Goal: Information Seeking & Learning: Learn about a topic

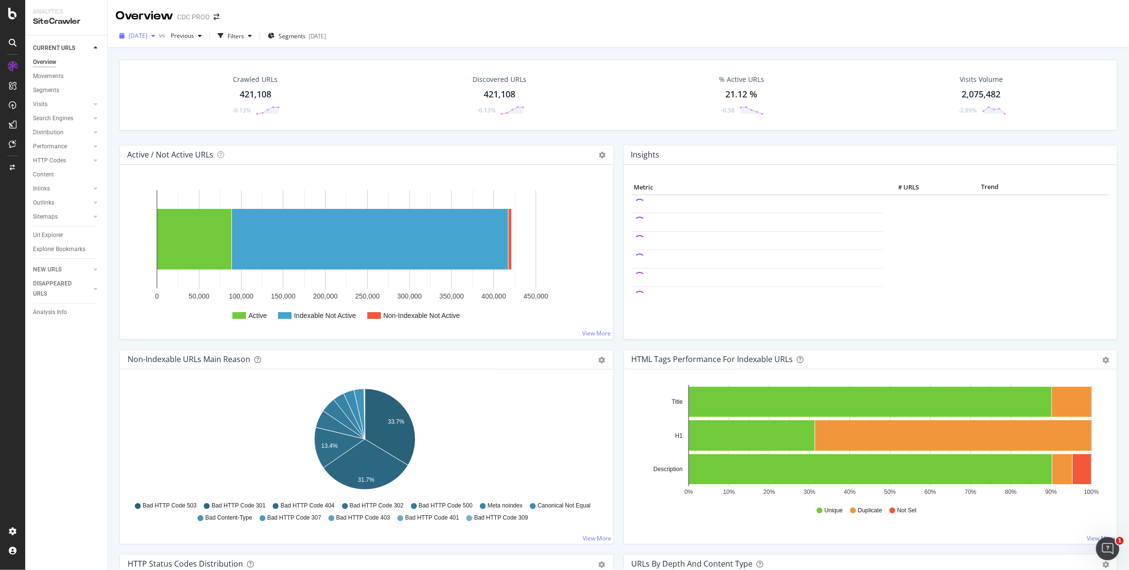
click at [147, 36] on span "[DATE]" at bounding box center [138, 36] width 19 height 8
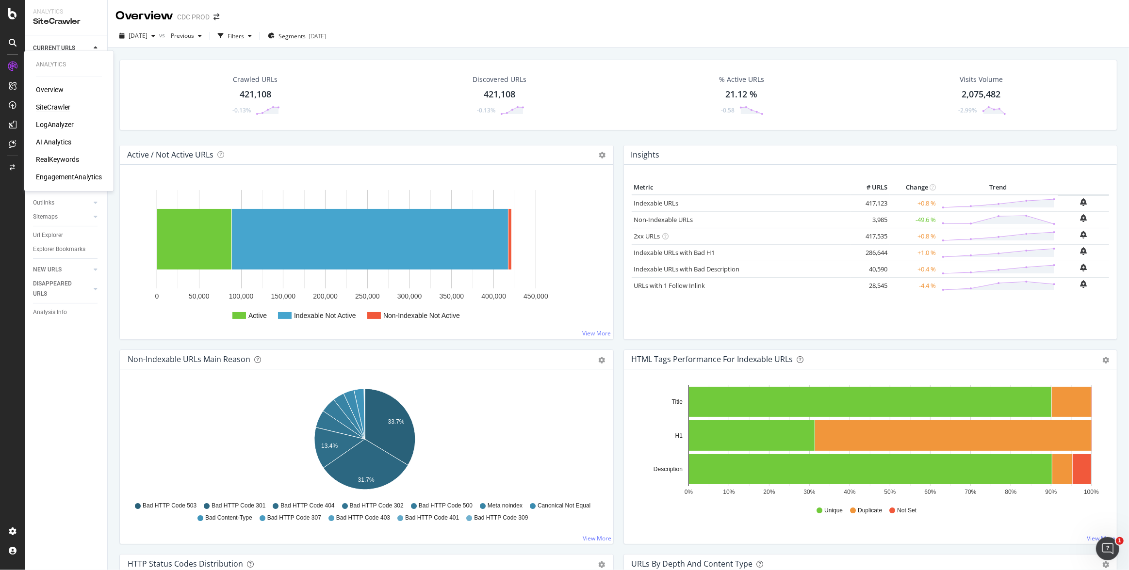
click at [61, 162] on div "RealKeywords" at bounding box center [57, 160] width 43 height 10
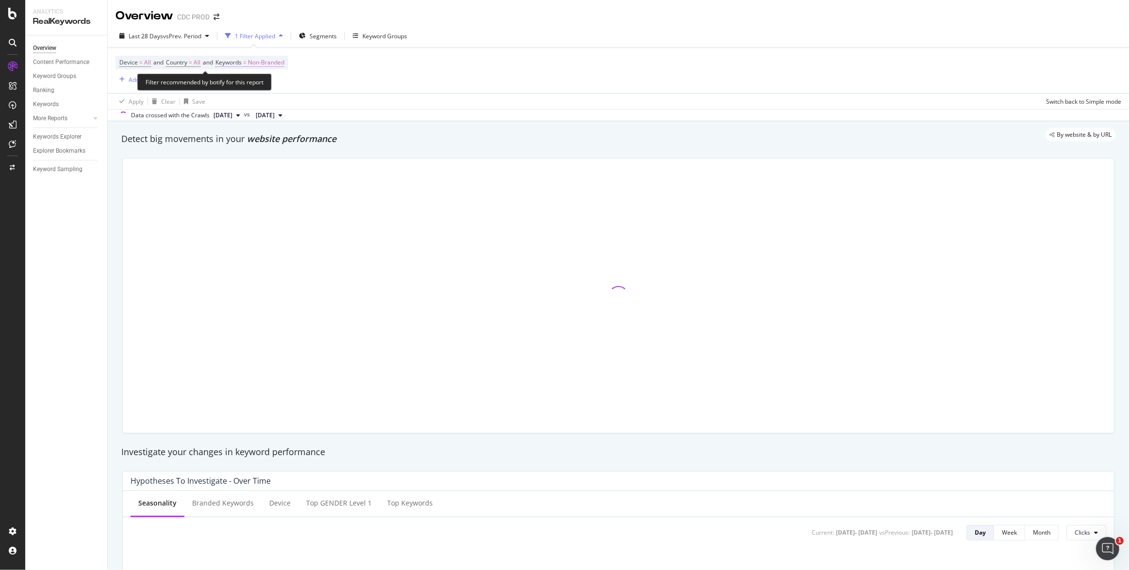
click at [275, 64] on span "Non-Branded" at bounding box center [266, 63] width 36 height 14
click at [275, 85] on icon "button" at bounding box center [276, 85] width 4 height 6
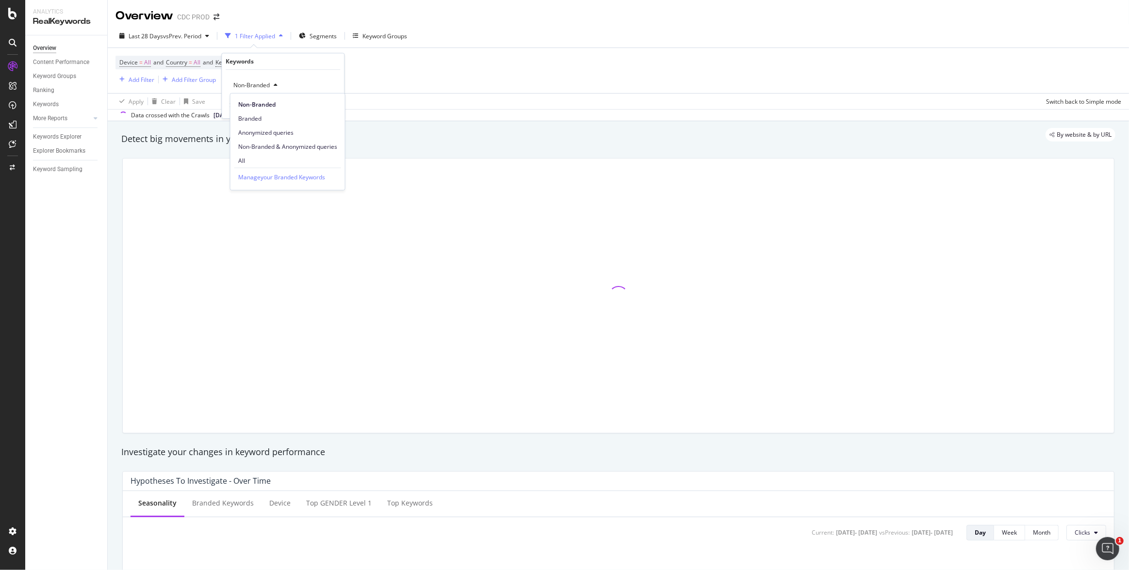
drag, startPoint x: 244, startPoint y: 157, endPoint x: 249, endPoint y: 152, distance: 7.6
click at [244, 157] on span "All" at bounding box center [287, 160] width 99 height 9
click at [326, 105] on div "Apply" at bounding box center [328, 106] width 15 height 8
click at [305, 41] on div "Segments" at bounding box center [294, 36] width 38 height 15
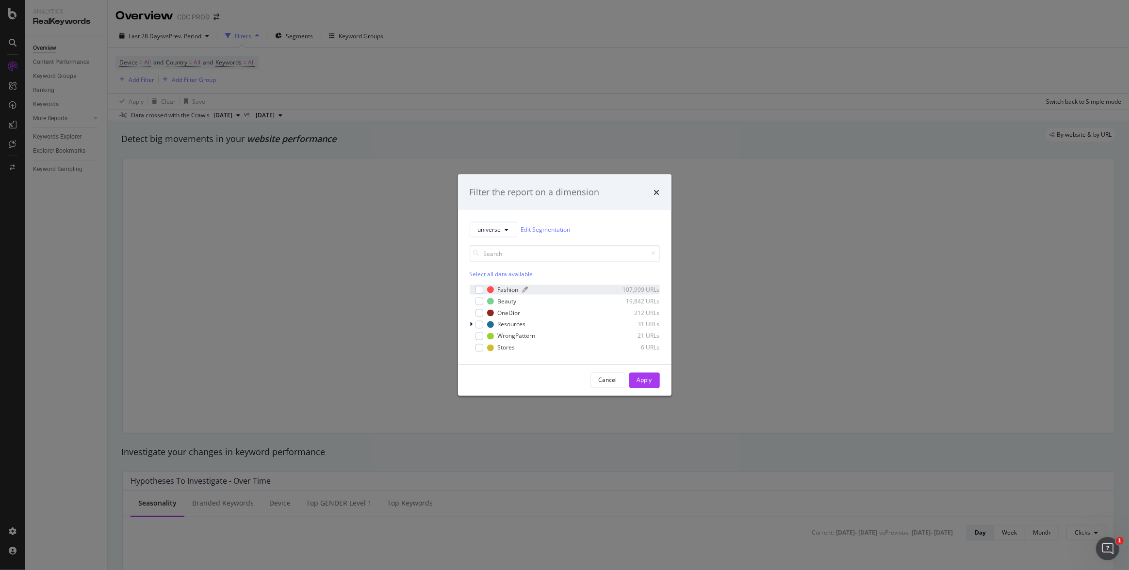
click at [506, 289] on div "Fashion" at bounding box center [508, 290] width 21 height 8
click at [509, 314] on div "OneDior" at bounding box center [509, 313] width 23 height 8
click at [645, 379] on div "Apply" at bounding box center [644, 380] width 15 height 8
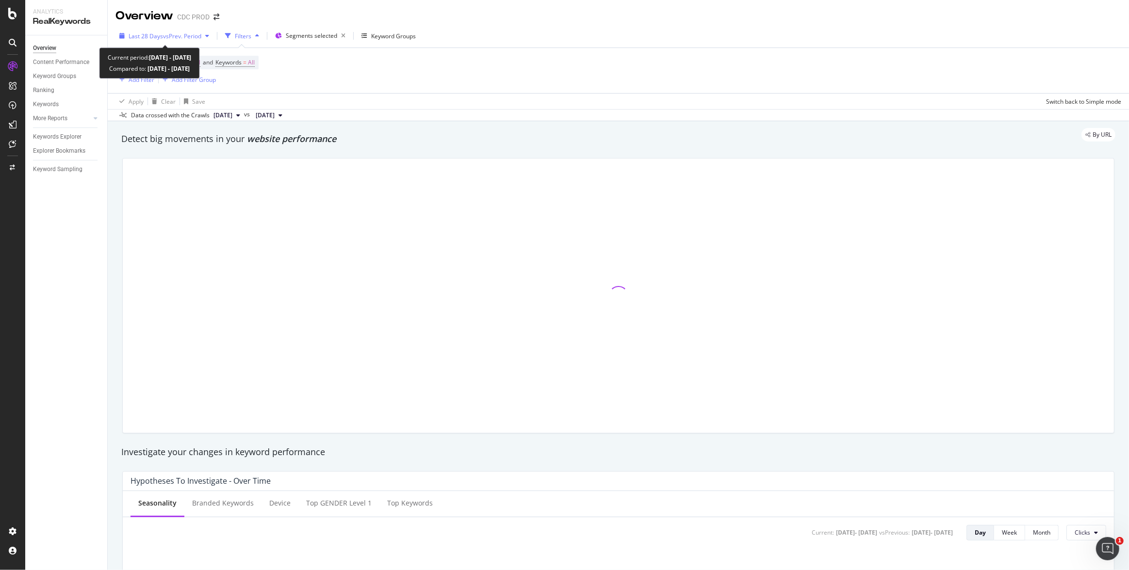
click at [182, 36] on span "vs Prev. Period" at bounding box center [182, 36] width 38 height 8
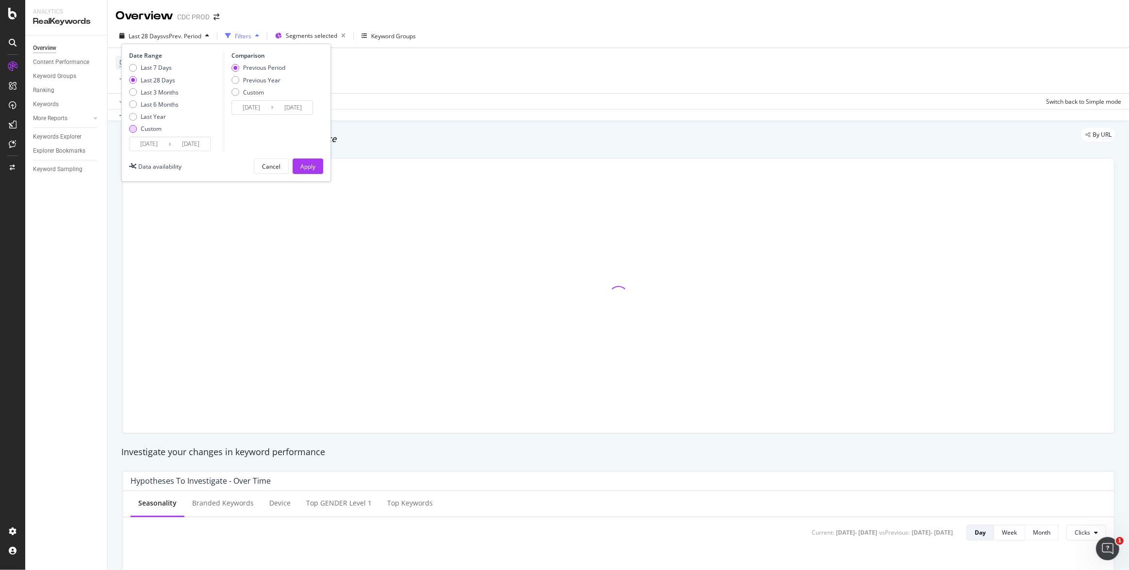
click at [157, 130] on div "Custom" at bounding box center [151, 129] width 21 height 8
click at [158, 141] on input "[DATE]" at bounding box center [149, 144] width 39 height 14
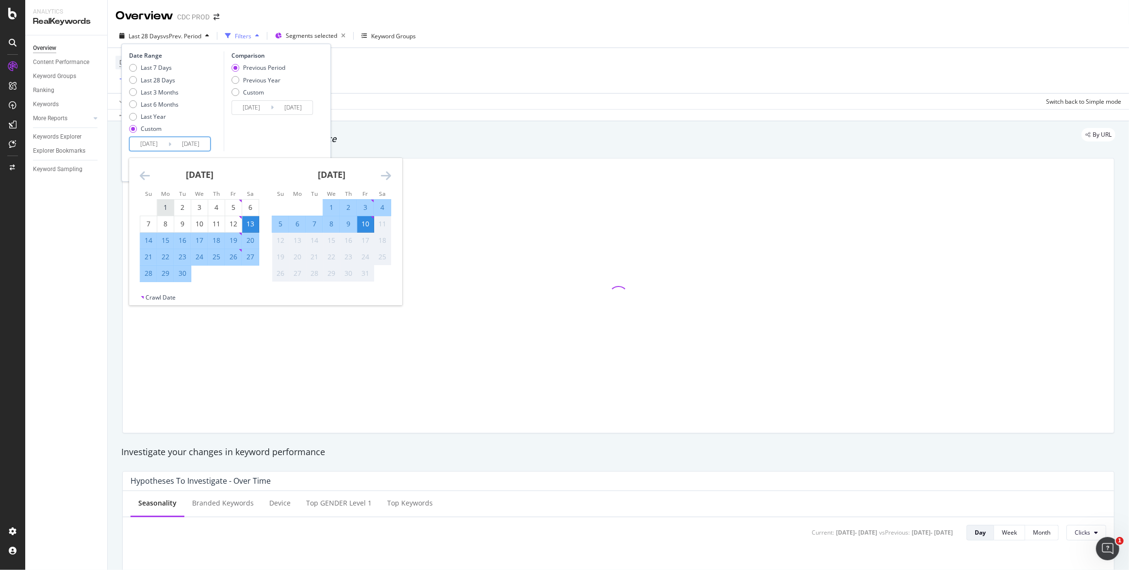
click at [165, 204] on div "1" at bounding box center [165, 208] width 16 height 10
type input "[DATE]"
click at [183, 271] on div "30" at bounding box center [182, 274] width 16 height 10
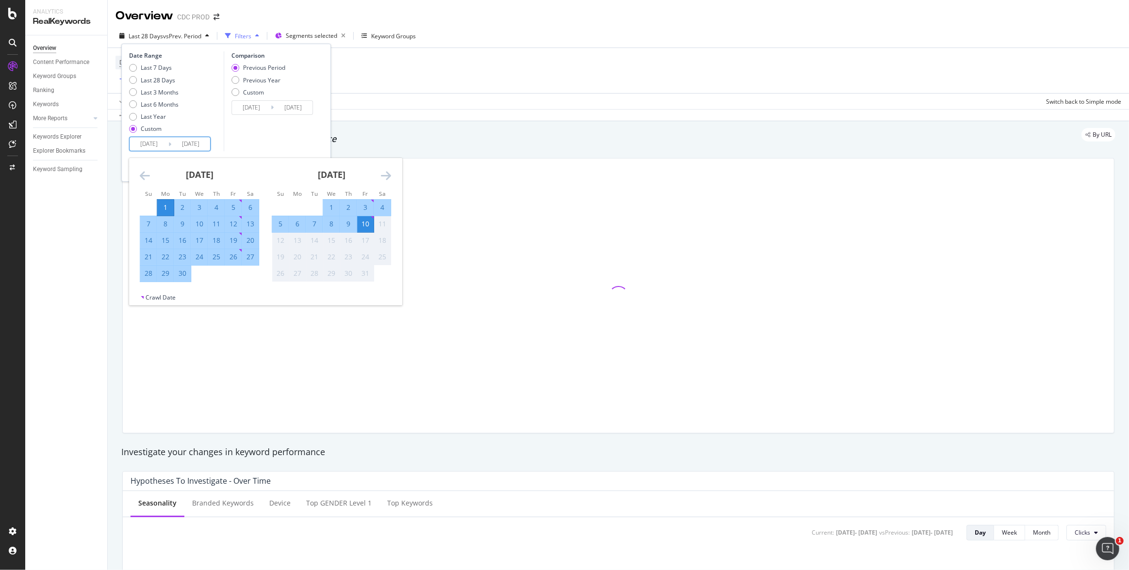
type input "[DATE]"
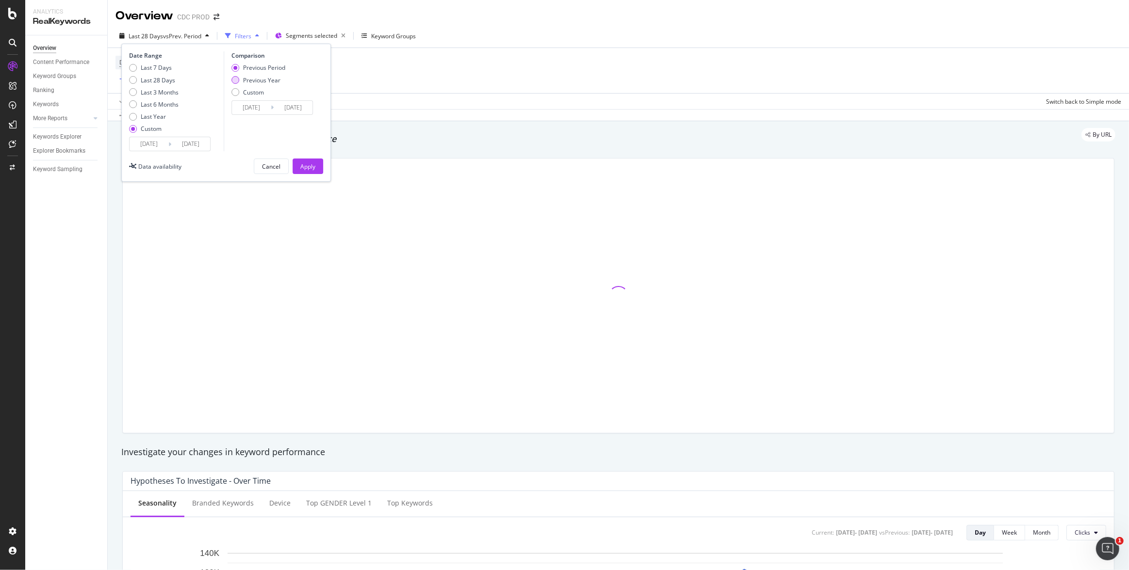
click at [265, 77] on div "Previous Year" at bounding box center [261, 80] width 37 height 8
type input "[DATE]"
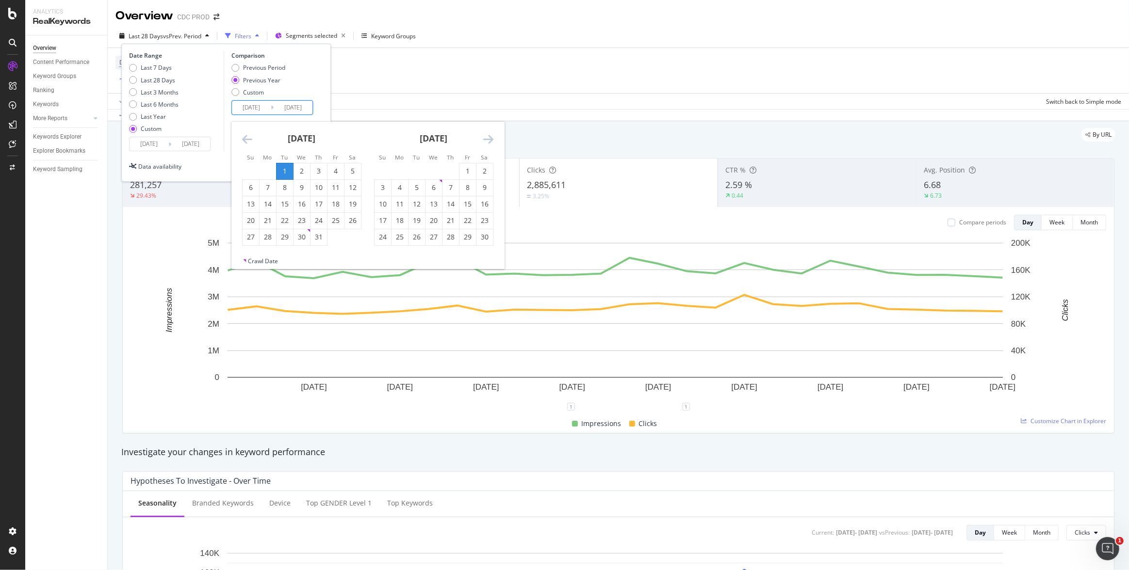
click at [265, 108] on input "[DATE]" at bounding box center [251, 108] width 39 height 14
click at [248, 138] on icon "Move backward to switch to the previous month." at bounding box center [247, 139] width 10 height 12
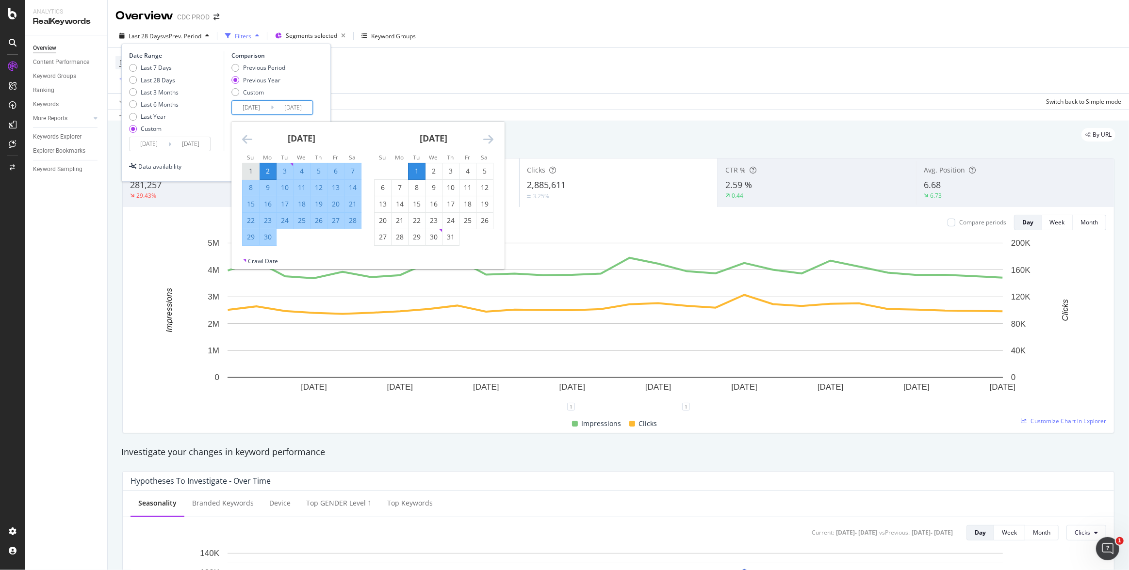
click at [250, 167] on div "1" at bounding box center [251, 171] width 16 height 10
type input "[DATE]"
click at [268, 239] on div "30" at bounding box center [268, 237] width 16 height 10
type input "[DATE]"
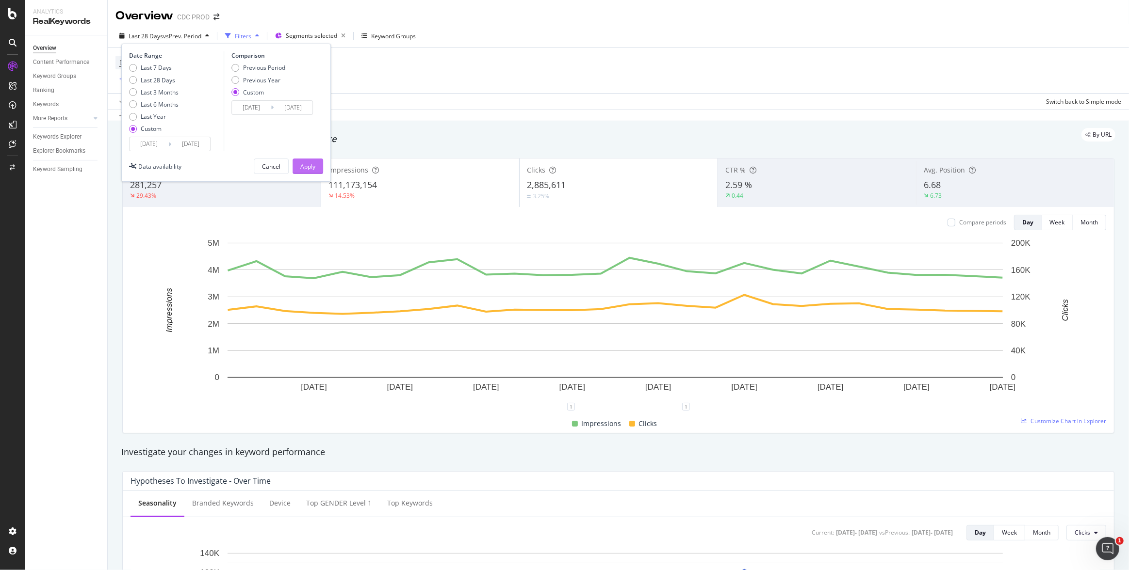
click at [309, 167] on div "Apply" at bounding box center [307, 167] width 15 height 8
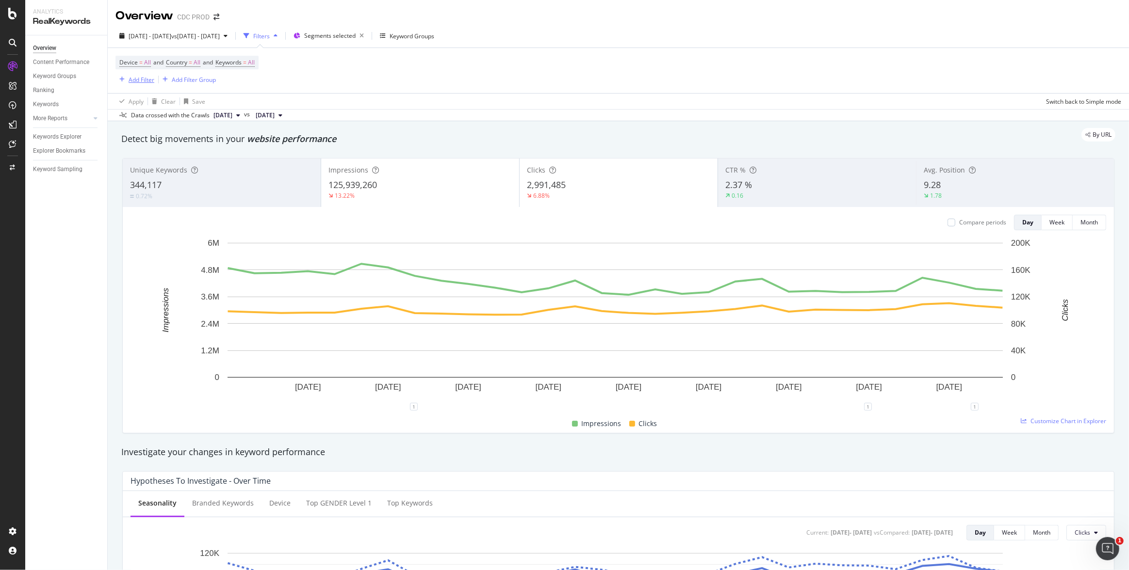
click at [134, 78] on div "Add Filter" at bounding box center [142, 80] width 26 height 8
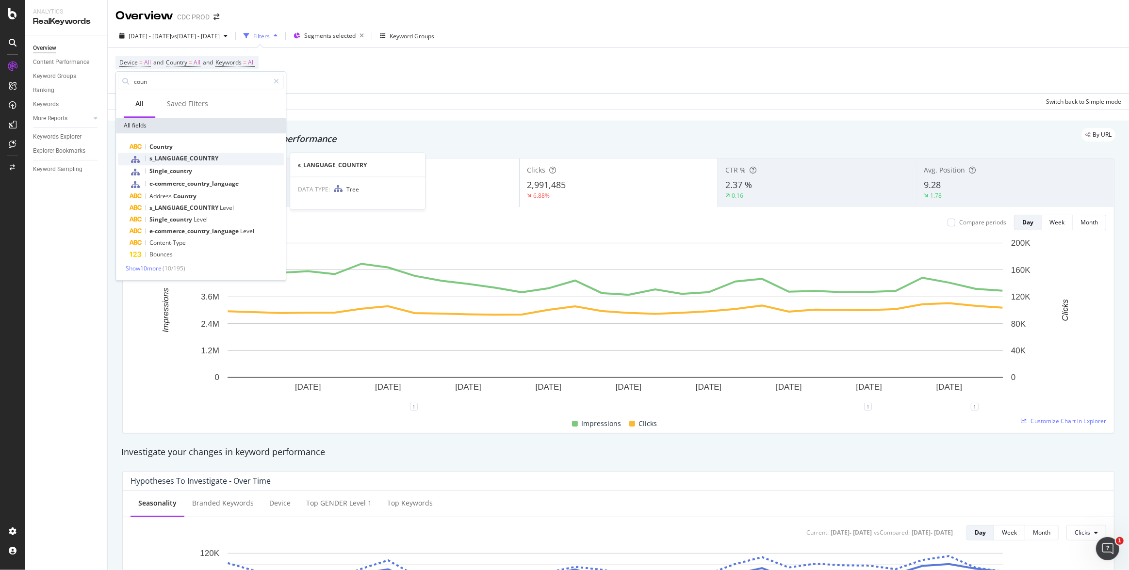
type input "coun"
click at [206, 155] on span "s_LANGUAGE_COUNTRY" at bounding box center [183, 158] width 69 height 8
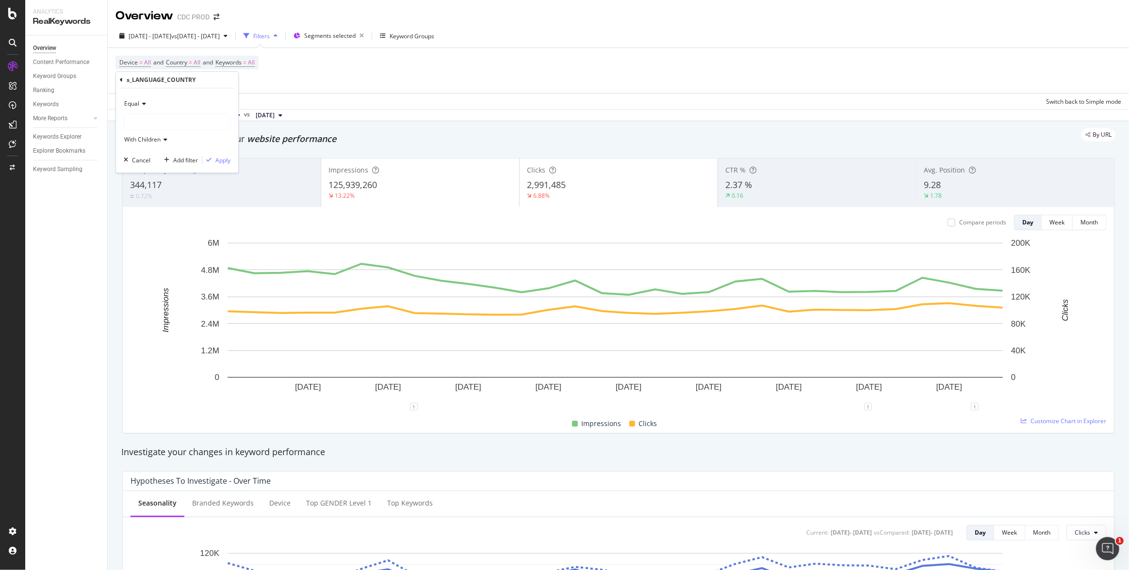
click at [146, 120] on div at bounding box center [177, 122] width 106 height 16
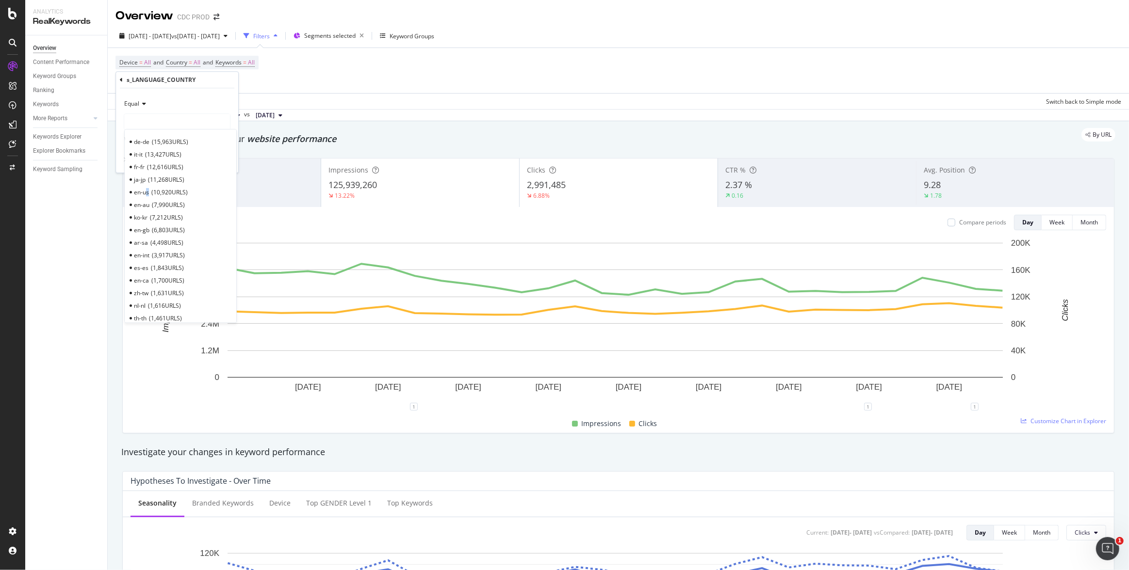
click at [147, 192] on span "en-us" at bounding box center [141, 192] width 15 height 8
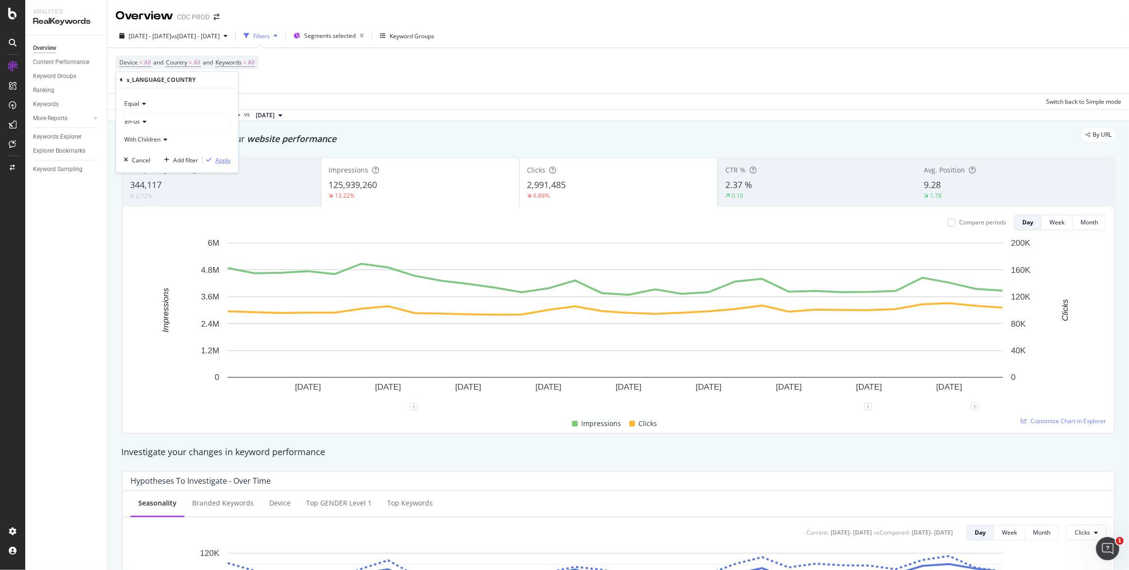
click at [220, 161] on div "Apply" at bounding box center [222, 160] width 15 height 8
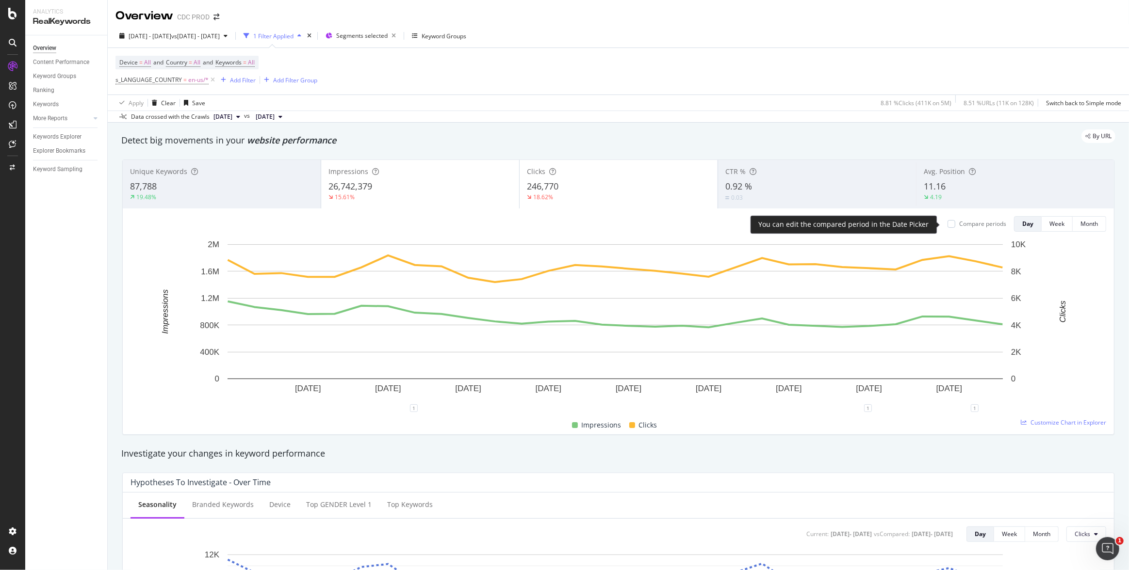
click at [949, 227] on div "Compare periods" at bounding box center [976, 224] width 59 height 8
click at [947, 226] on div at bounding box center [951, 224] width 8 height 8
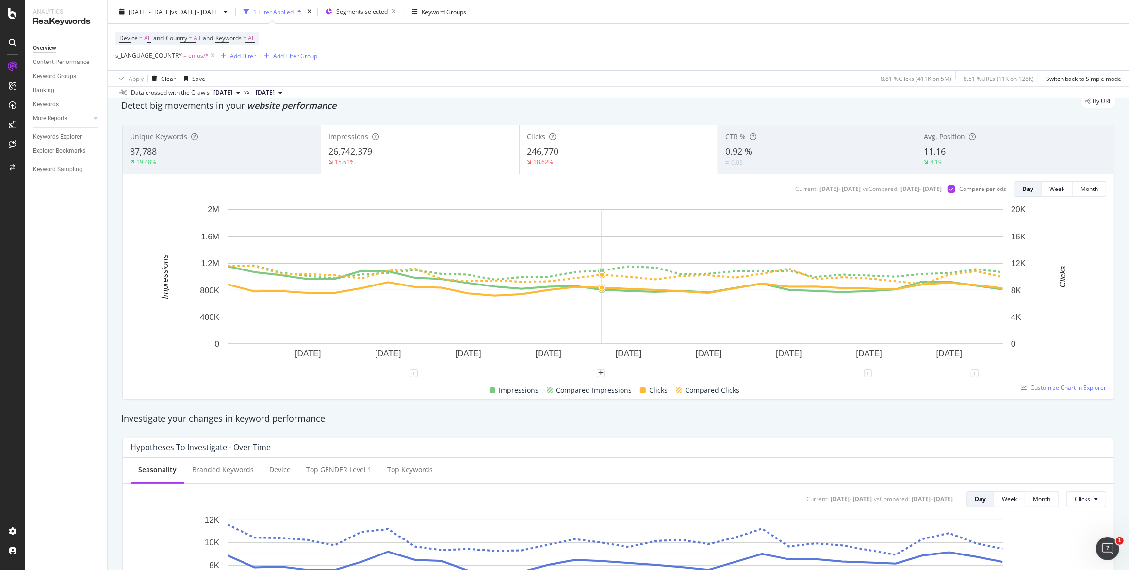
scroll to position [34, 0]
click at [427, 153] on div "26,742,379" at bounding box center [419, 152] width 183 height 13
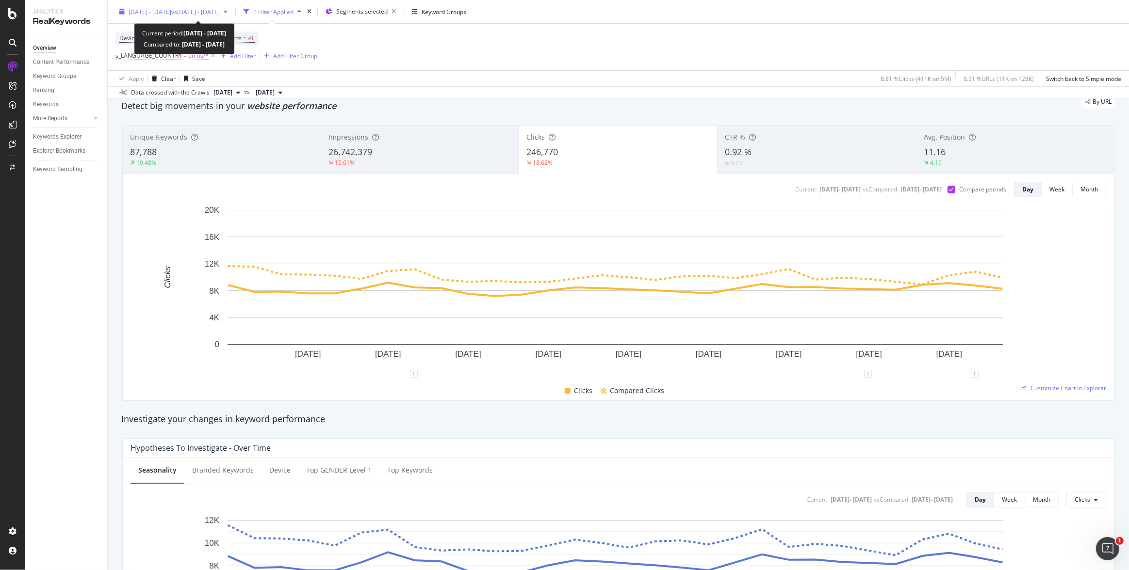
click at [161, 10] on span "[DATE] - [DATE]" at bounding box center [150, 11] width 43 height 8
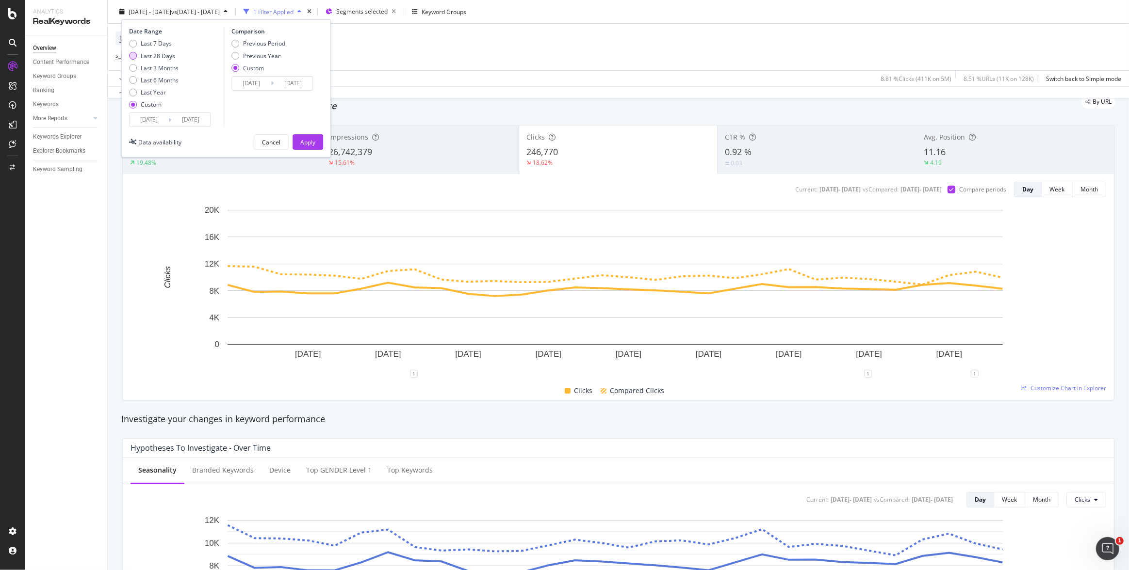
click at [164, 54] on div "Last 28 Days" at bounding box center [158, 55] width 34 height 8
type input "[DATE]"
click at [165, 67] on div "Last 3 Months" at bounding box center [160, 68] width 38 height 8
type input "[DATE]"
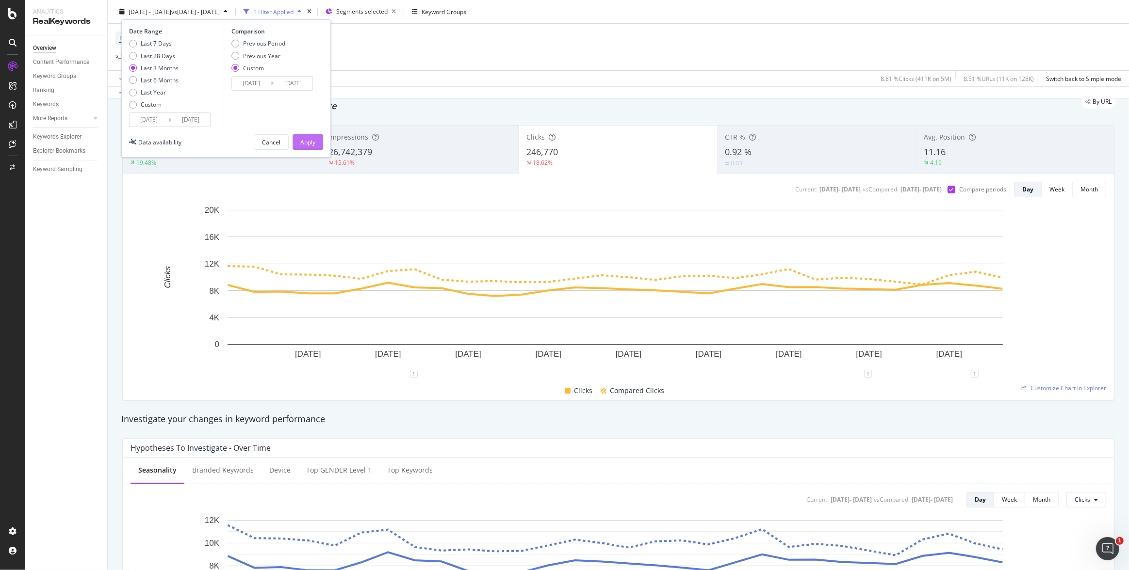
click at [314, 140] on div "Apply" at bounding box center [307, 142] width 15 height 8
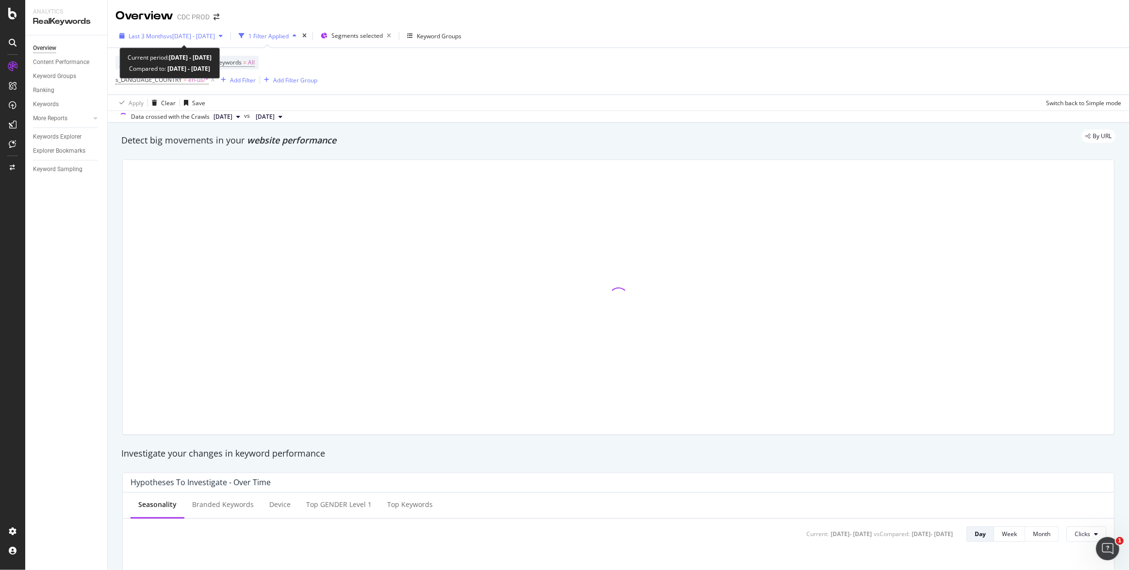
click at [215, 35] on span "vs [DATE] - [DATE]" at bounding box center [190, 36] width 49 height 8
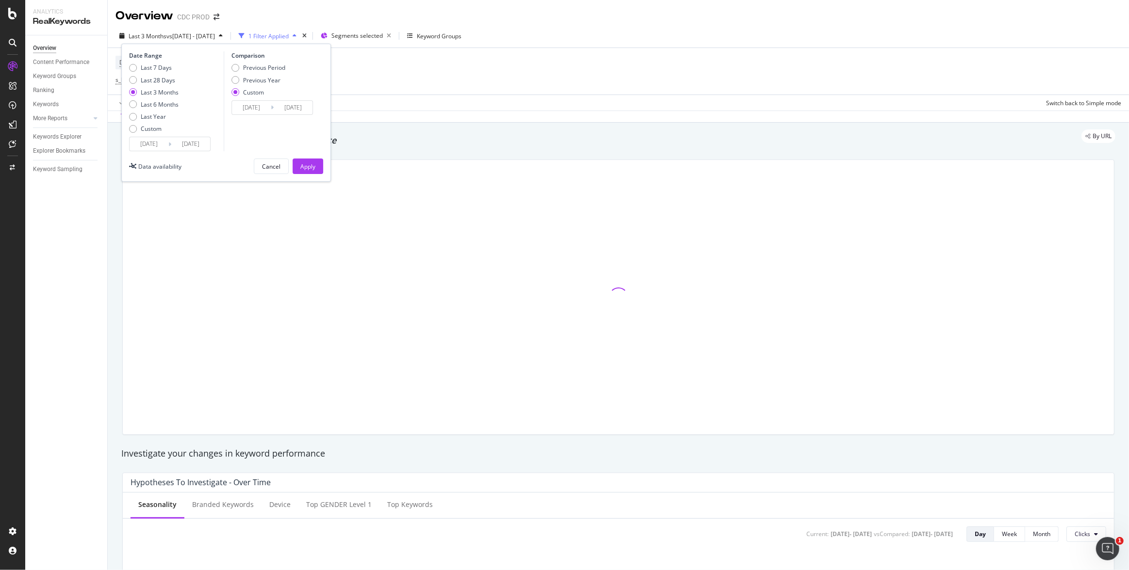
drag, startPoint x: 269, startPoint y: 80, endPoint x: 302, endPoint y: 108, distance: 43.4
click at [269, 80] on div "Previous Year" at bounding box center [261, 80] width 37 height 8
type input "[DATE]"
click at [306, 164] on div "Apply" at bounding box center [307, 167] width 15 height 8
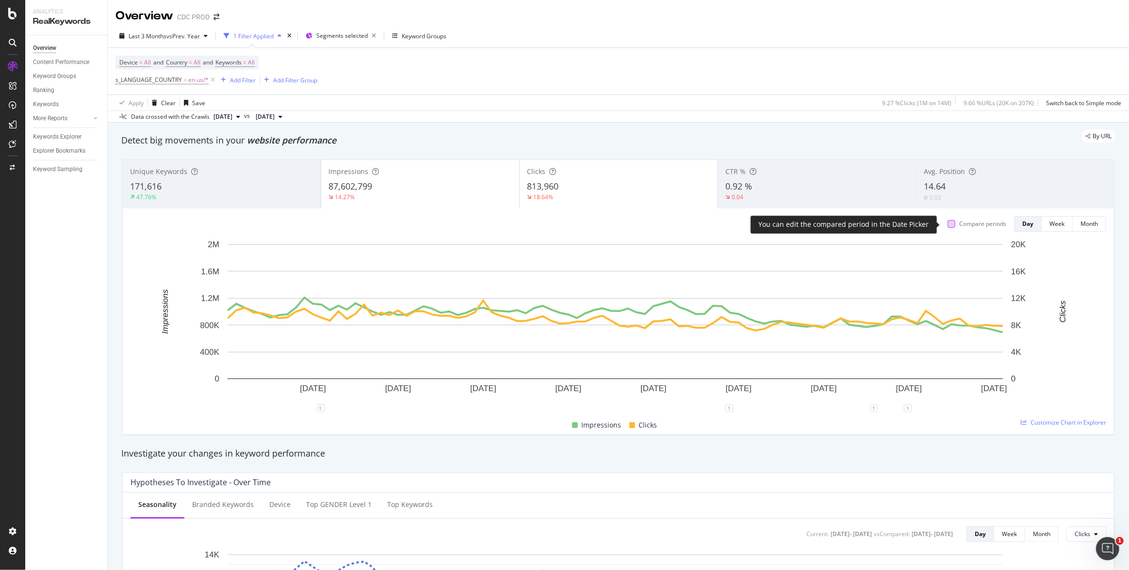
click at [947, 226] on div at bounding box center [951, 224] width 8 height 8
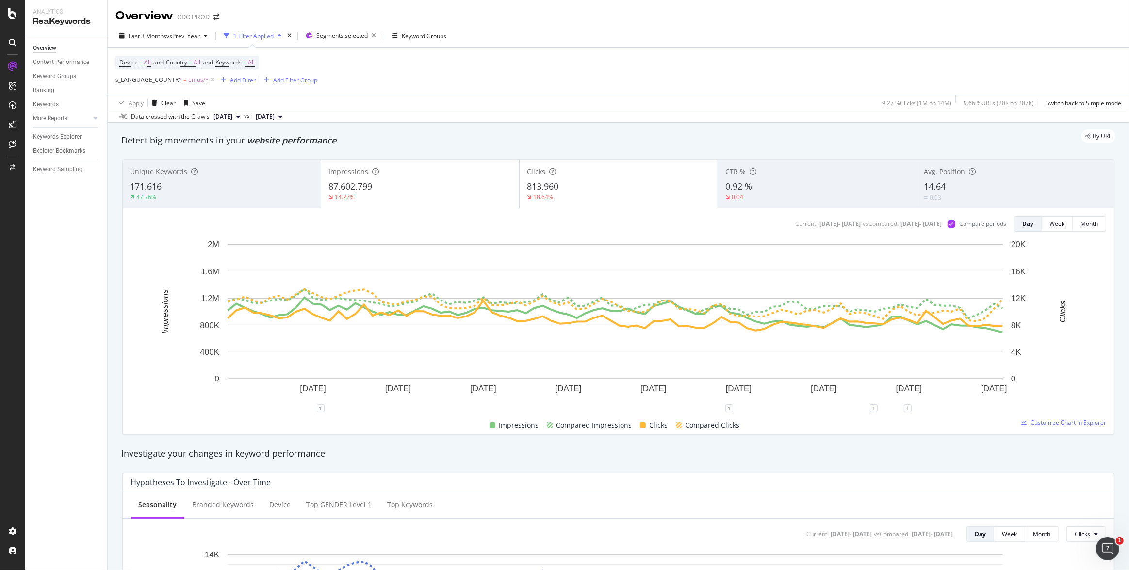
click at [433, 189] on div "87,602,799" at bounding box center [419, 186] width 183 height 13
